Goal: Information Seeking & Learning: Learn about a topic

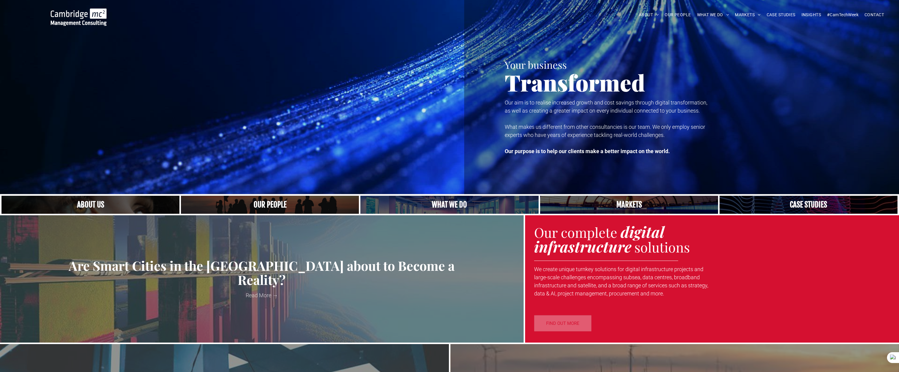
click at [780, 15] on span "CASE STUDIES" at bounding box center [780, 14] width 29 height 9
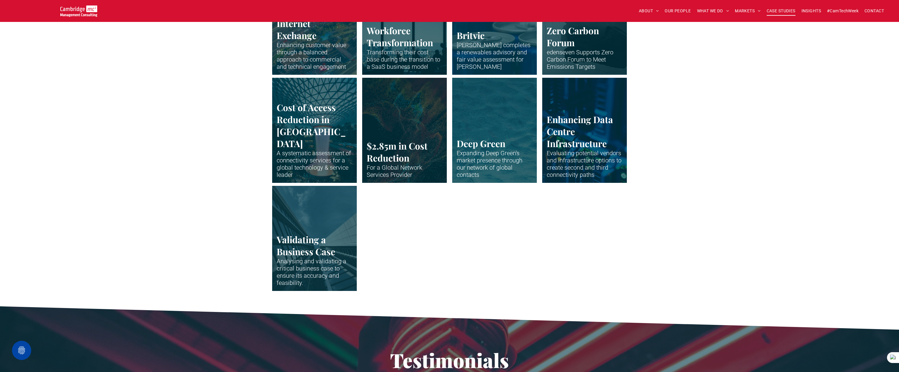
scroll to position [1208, 0]
click at [501, 142] on link "Abstract waveform in neon colours" at bounding box center [495, 129] width 90 height 111
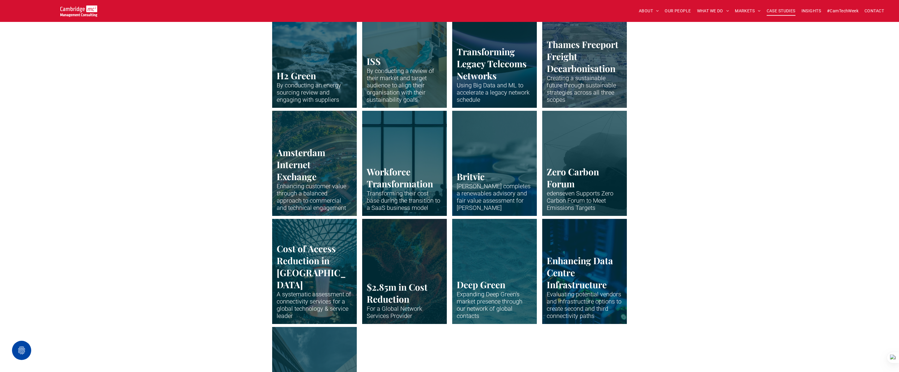
scroll to position [1066, 0]
click at [501, 87] on link "Drone shot of Peterborough" at bounding box center [495, 55] width 90 height 111
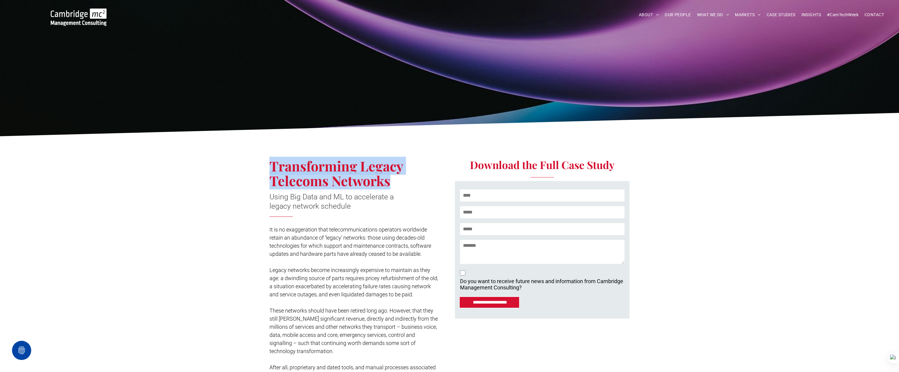
drag, startPoint x: 272, startPoint y: 165, endPoint x: 388, endPoint y: 179, distance: 117.2
click at [388, 179] on span "Transforming Legacy Telecoms Networks" at bounding box center [335, 173] width 133 height 33
copy span "Transforming Legacy Telecoms Networks"
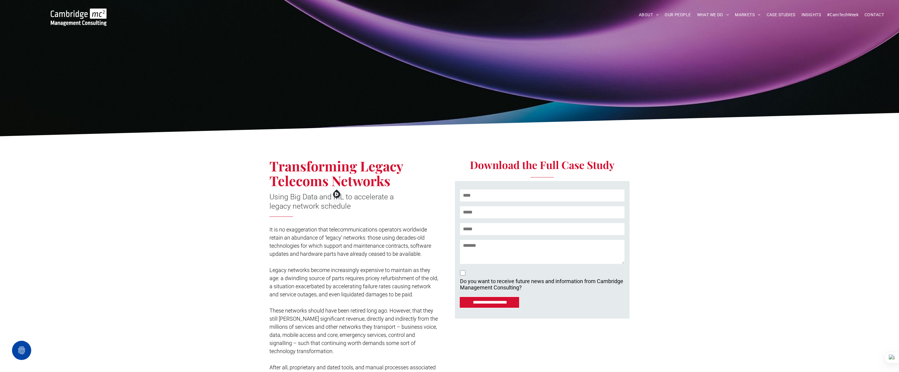
click at [674, 188] on div "Transforming Legacy Telecoms Networks Using Big Data and ML to accelerate a leg…" at bounding box center [449, 297] width 899 height 316
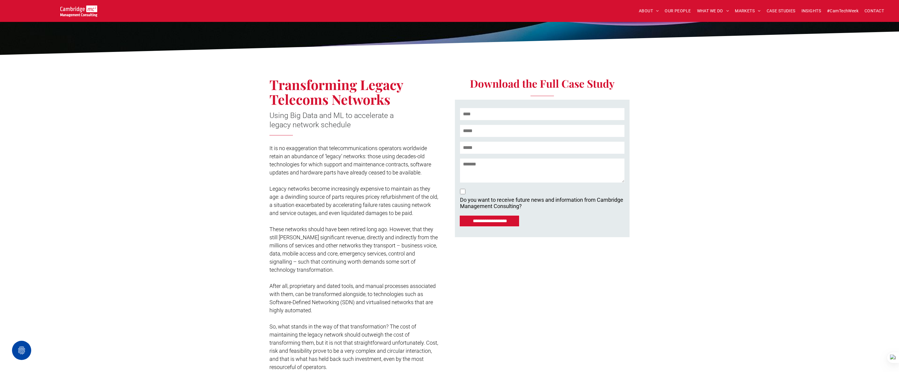
scroll to position [77, 0]
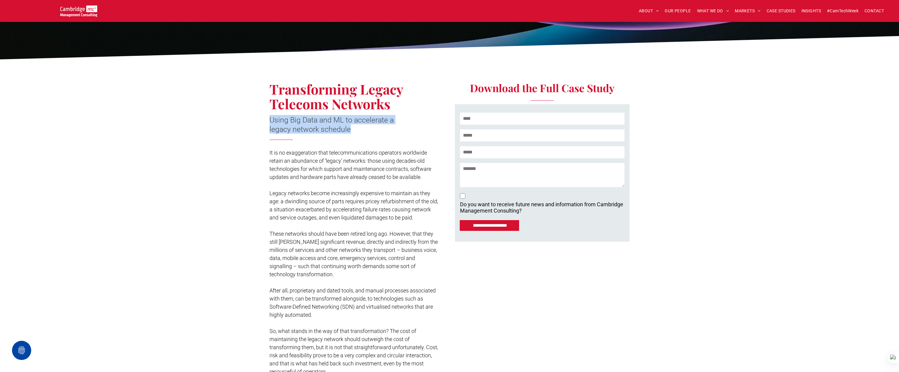
drag, startPoint x: 271, startPoint y: 119, endPoint x: 395, endPoint y: 135, distance: 125.9
click at [352, 125] on h3 "Using Big Data and ML to accelerate a legacy network schedule" at bounding box center [341, 124] width 145 height 19
click at [362, 119] on span "Using Big Data and ML to accelerate a legacy network schedule" at bounding box center [331, 124] width 124 height 18
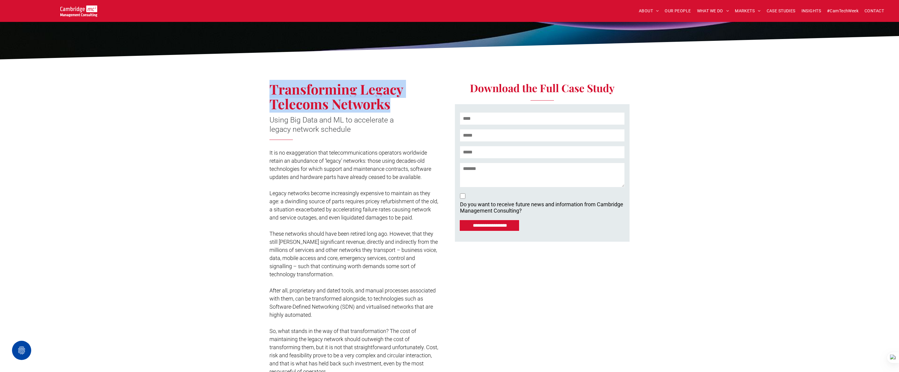
drag, startPoint x: 270, startPoint y: 85, endPoint x: 380, endPoint y: 102, distance: 111.9
click at [392, 103] on h2 "Transforming Legacy Telecoms Networks" at bounding box center [351, 97] width 164 height 30
copy span "Transforming Legacy Telecoms Networks"
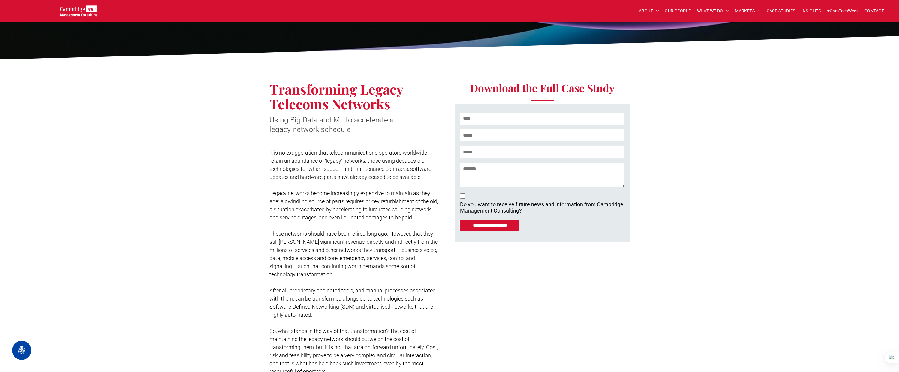
click at [374, 113] on div "Transforming Legacy Telecoms Networks Using Big Data and ML to accelerate a leg…" at bounding box center [359, 221] width 180 height 316
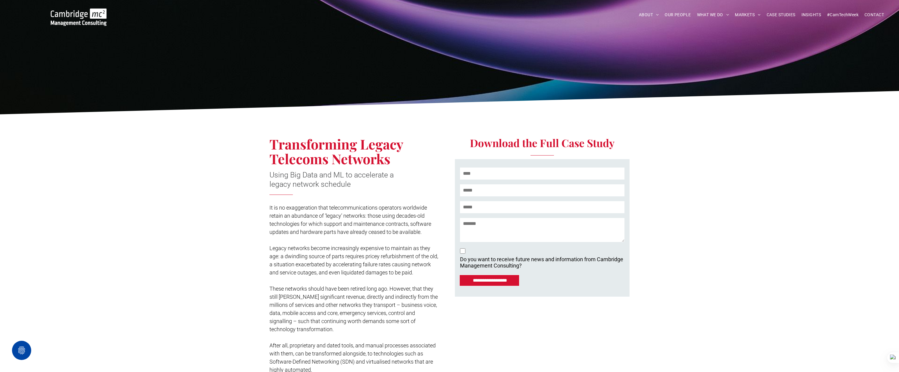
scroll to position [24, 0]
